Goal: Find specific page/section: Find specific page/section

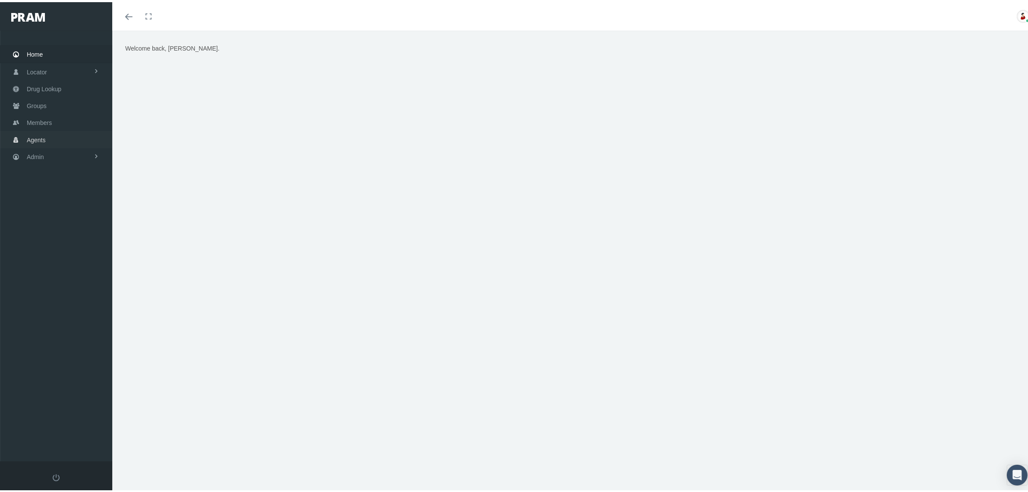
click at [48, 140] on link "Agents" at bounding box center [56, 137] width 112 height 17
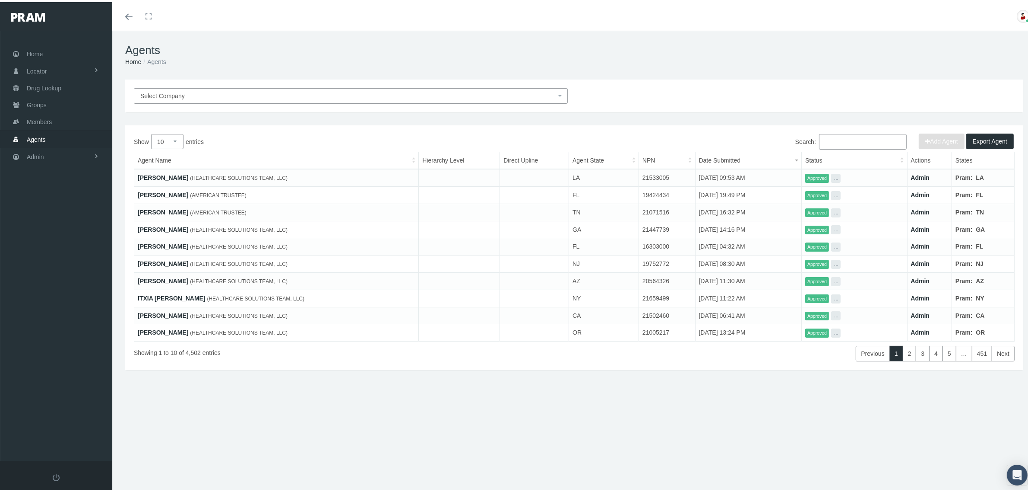
click at [825, 136] on input "Search:" at bounding box center [863, 140] width 88 height 16
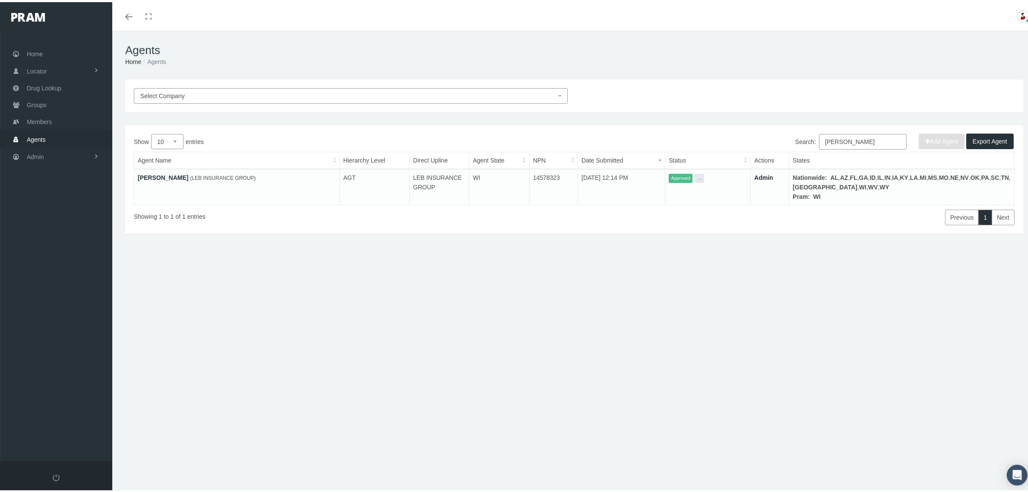
type input "[PERSON_NAME]"
click at [704, 174] on button "..." at bounding box center [700, 175] width 10 height 9
click at [152, 173] on link "[PERSON_NAME]" at bounding box center [163, 175] width 51 height 7
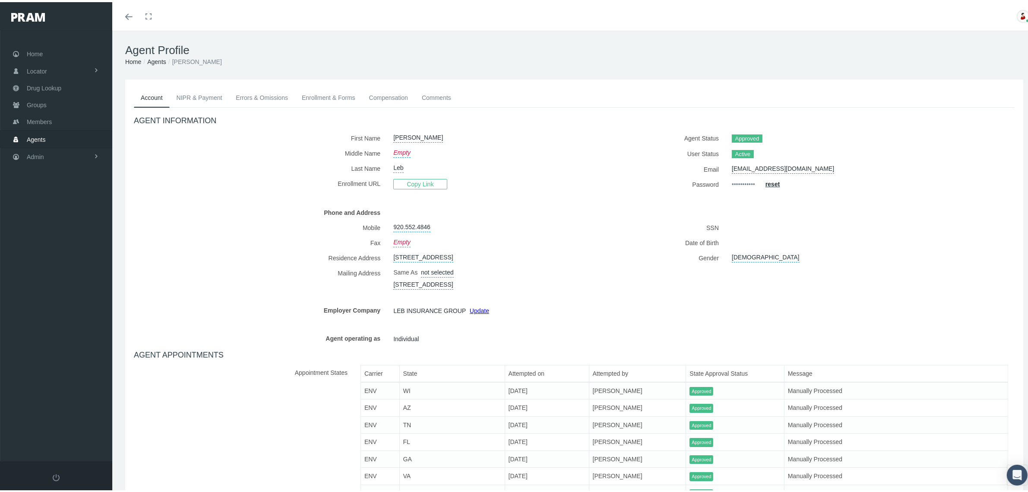
click at [541, 87] on ul "Account NIPR & Payment Errors & Omissions Enrollment & Forms Compensation Comme…" at bounding box center [574, 95] width 881 height 19
